Goal: Information Seeking & Learning: Check status

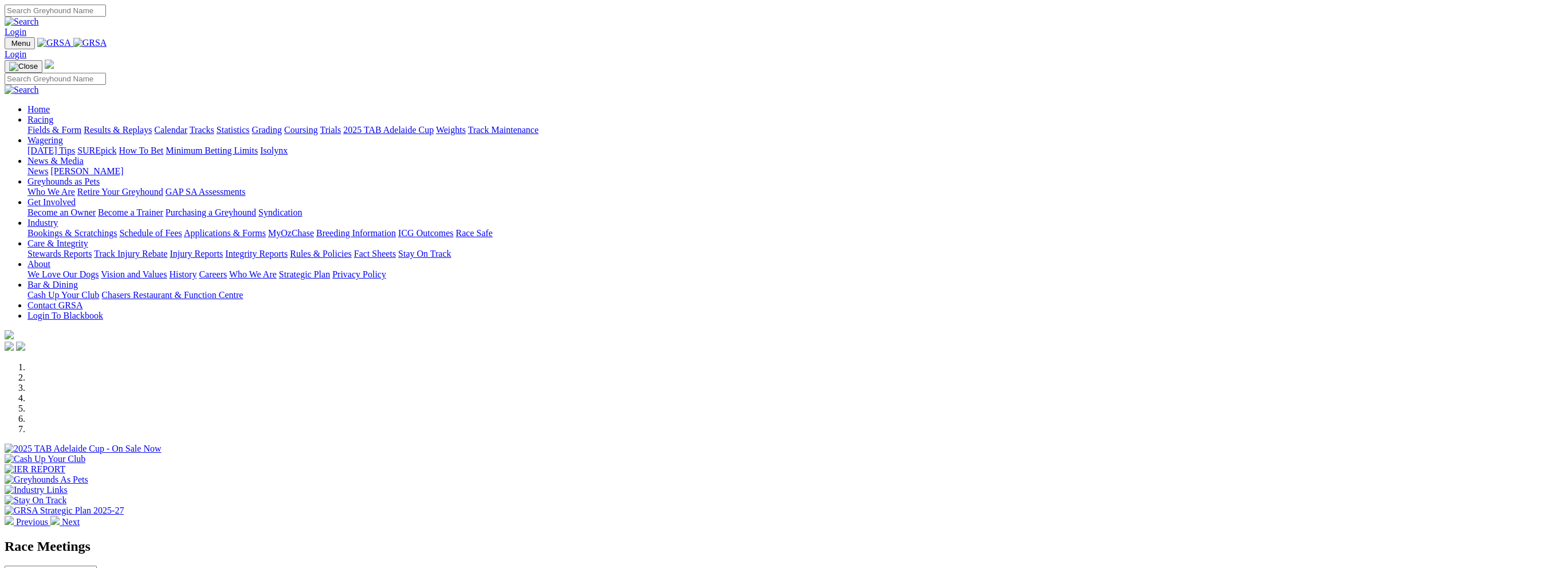
click at [152, 125] on link "Results & Replays" at bounding box center [117, 130] width 68 height 10
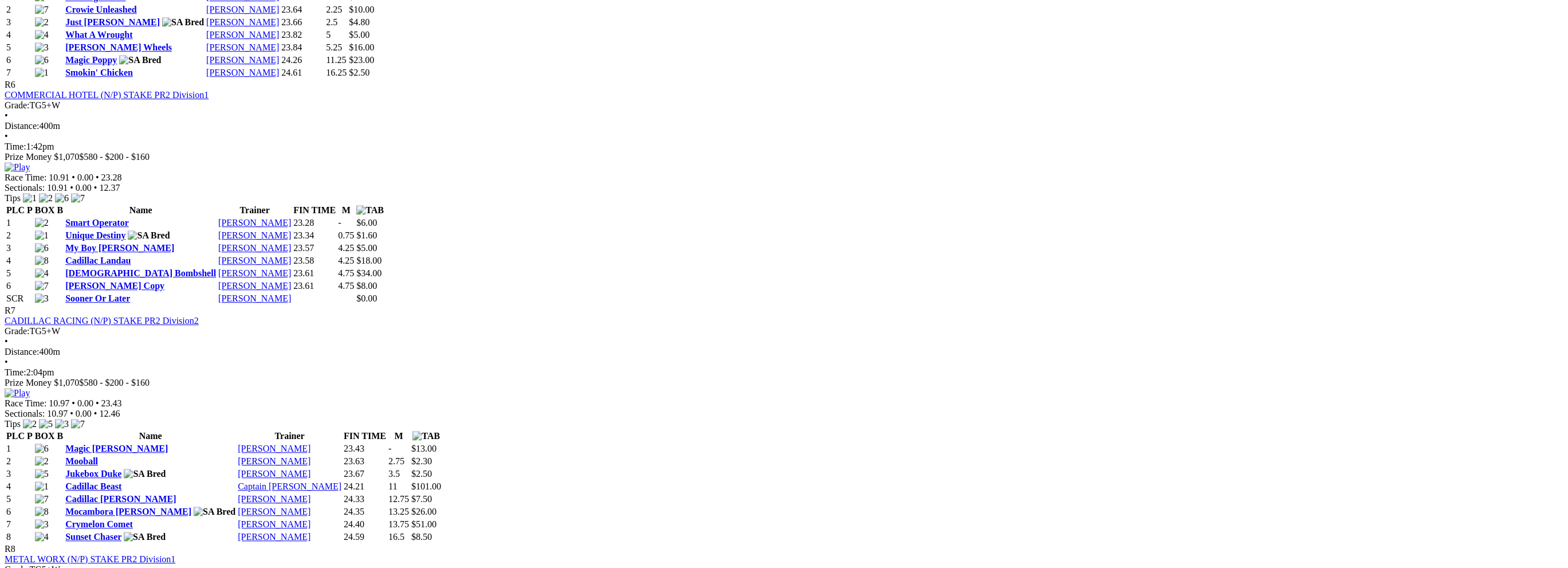
scroll to position [1661, 0]
